Goal: Find specific page/section: Find specific page/section

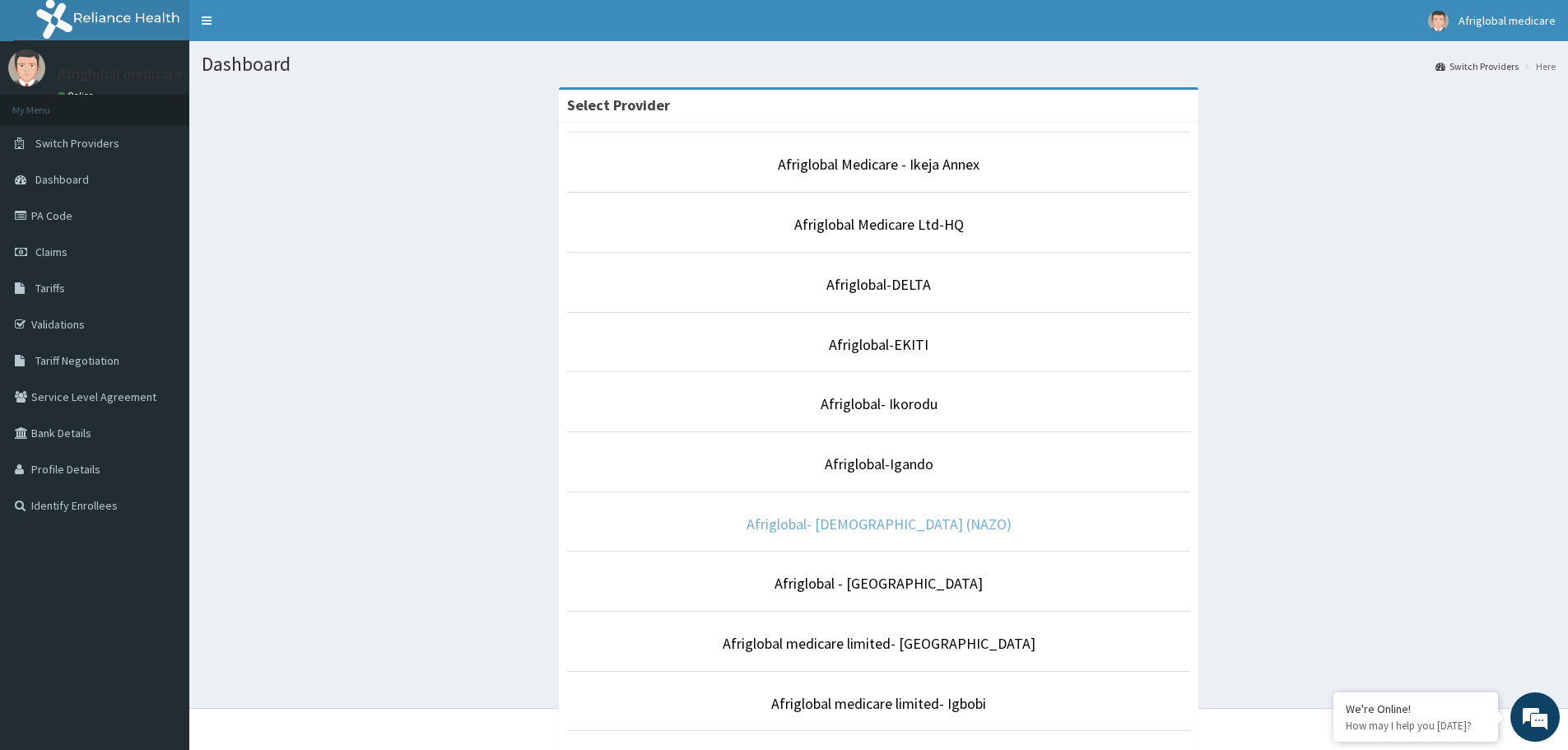
click at [923, 518] on link "Afriglobal- AHMADIYYA (NAZO)" at bounding box center [879, 524] width 265 height 19
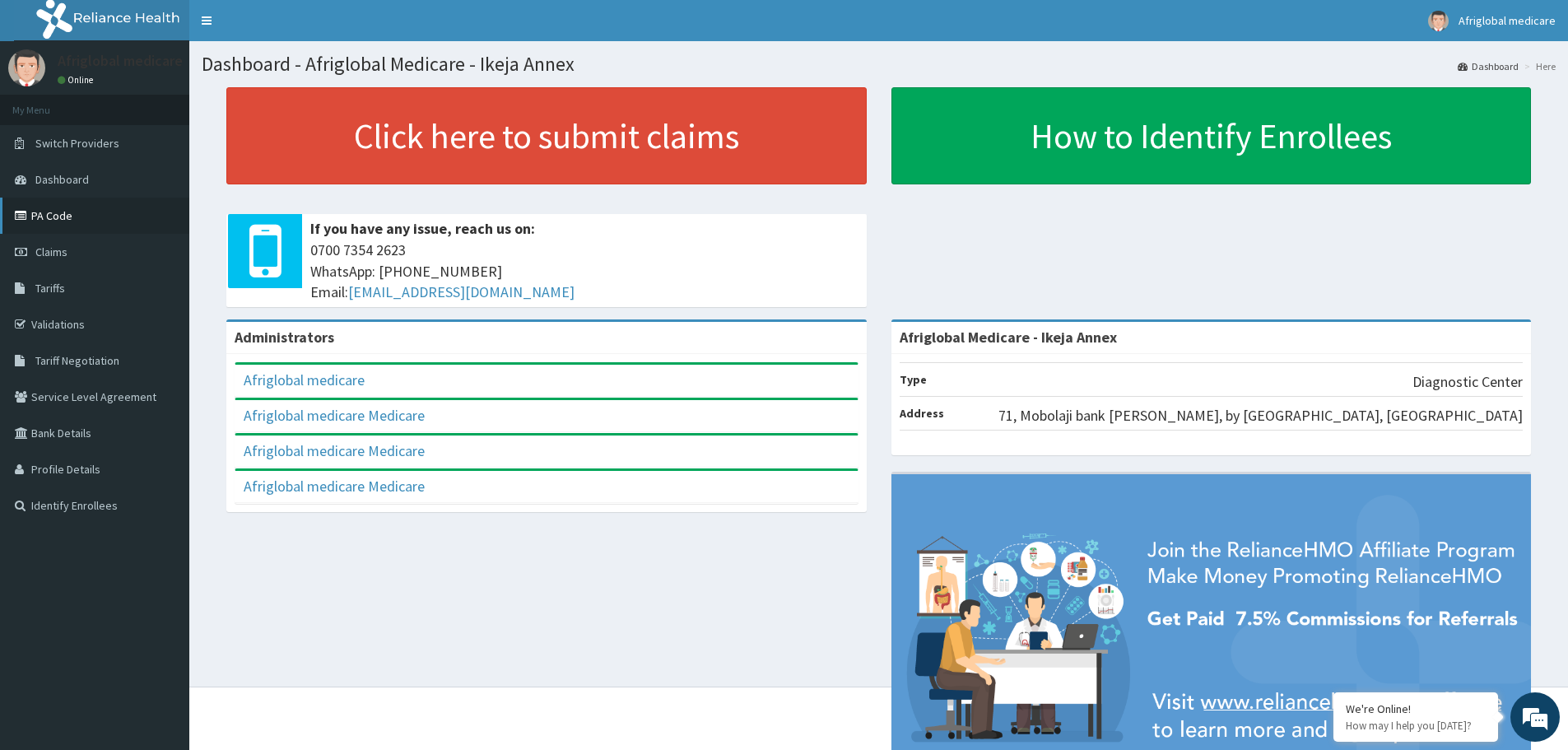
click at [44, 210] on link "PA Code" at bounding box center [94, 216] width 189 height 36
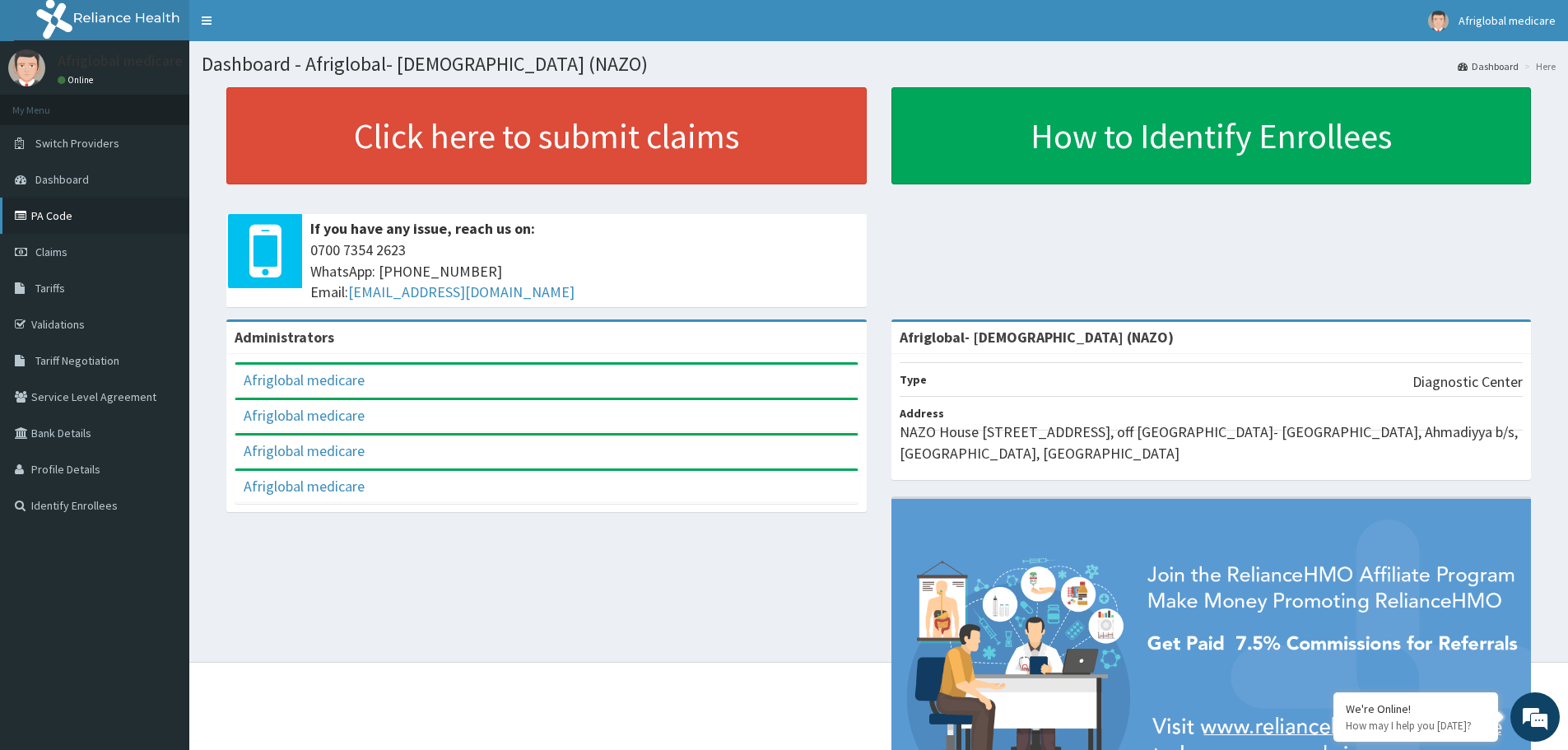
click at [50, 213] on link "PA Code" at bounding box center [94, 216] width 189 height 36
